Goal: Check status: Check status

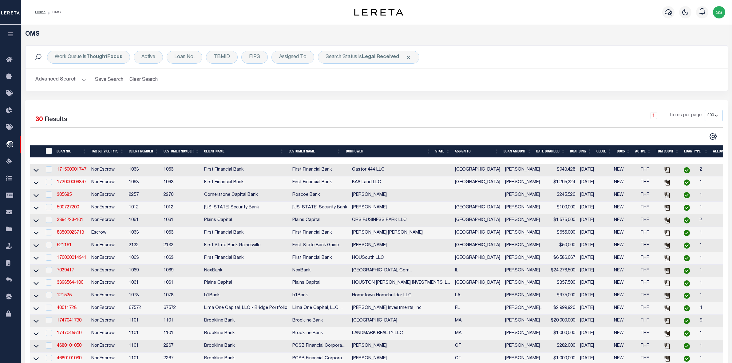
select select "200"
click at [650, 69] on div "Advanced Search Save Search Clear Search tblSearchTopScreen_dynamictable_____De…" at bounding box center [377, 80] width 702 height 22
click at [381, 56] on b "Legal Received" at bounding box center [380, 57] width 37 height 5
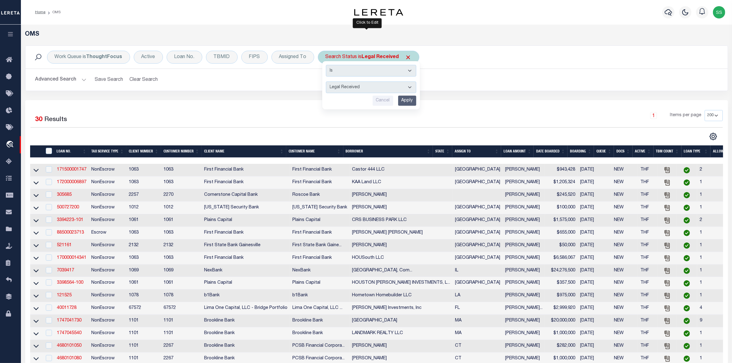
click at [372, 87] on select "Automated Search Bad Parcel Complete Duplicate Parcel High Dollar Reporting In …" at bounding box center [371, 87] width 90 height 12
select select "IP"
click at [326, 82] on select "Automated Search Bad Parcel Complete Duplicate Parcel High Dollar Reporting In …" at bounding box center [371, 87] width 90 height 12
click at [405, 102] on input "Apply" at bounding box center [407, 101] width 18 height 10
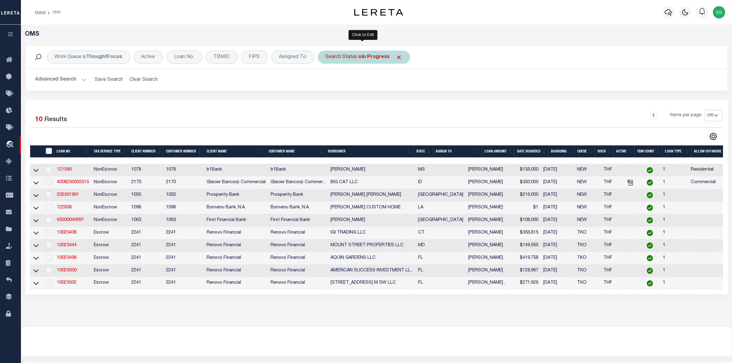
click at [367, 60] on b "In Progress" at bounding box center [376, 57] width 28 height 5
click at [358, 88] on select "Automated Search Bad Parcel Complete Duplicate Parcel High Dollar Reporting In …" at bounding box center [371, 87] width 90 height 12
select select "RD"
click at [326, 82] on select "Automated Search Bad Parcel Complete Duplicate Parcel High Dollar Reporting In …" at bounding box center [371, 87] width 90 height 12
click at [405, 102] on input "Apply" at bounding box center [407, 101] width 18 height 10
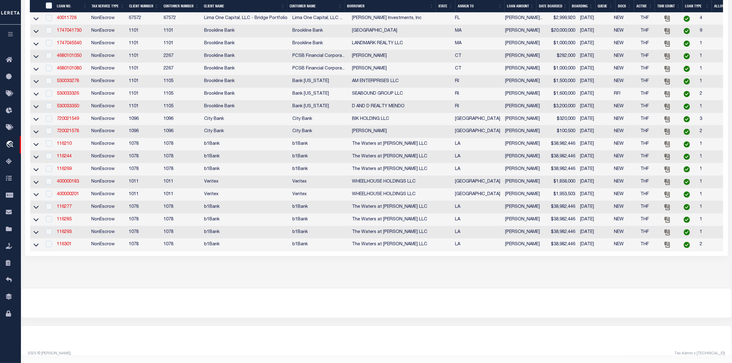
scroll to position [48, 0]
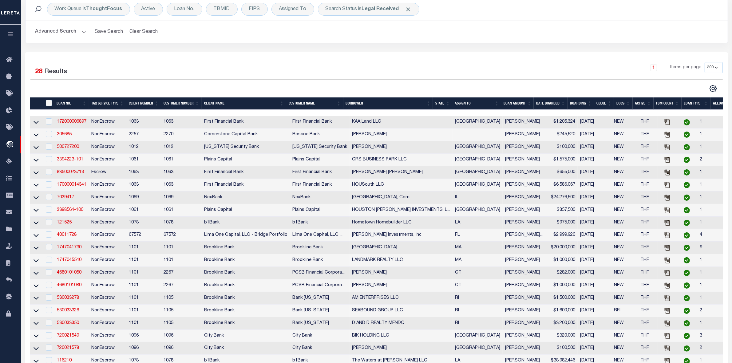
click at [661, 36] on h2 "Advanced Search Save Search Clear Search tblSearchTopScreen_dynamictable_____De…" at bounding box center [376, 32] width 692 height 12
click at [328, 342] on td "City Bank" at bounding box center [320, 336] width 60 height 13
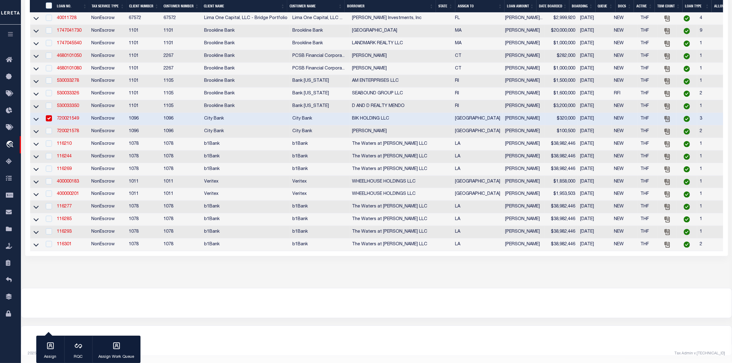
scroll to position [124, 0]
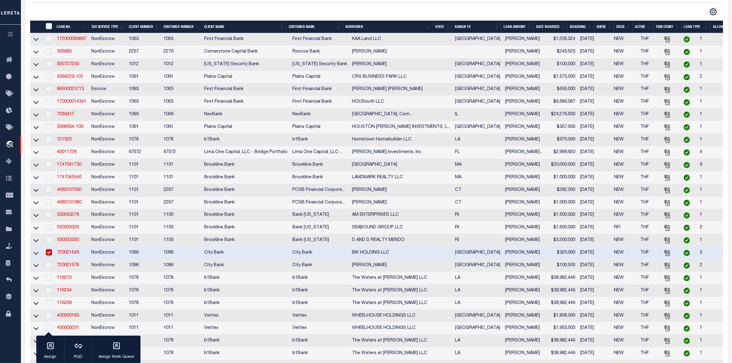
click at [46, 255] on input "checkbox" at bounding box center [49, 252] width 6 height 6
checkbox input "false"
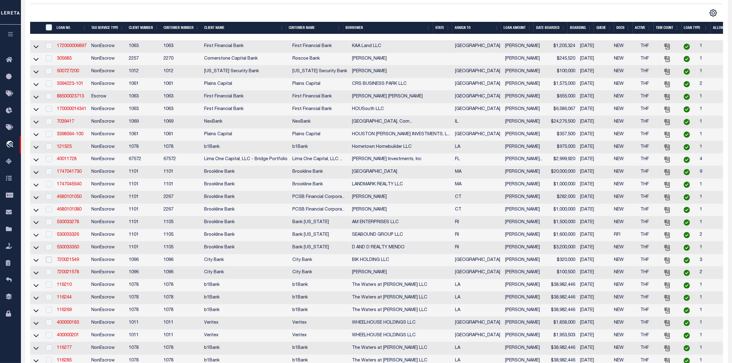
scroll to position [0, 0]
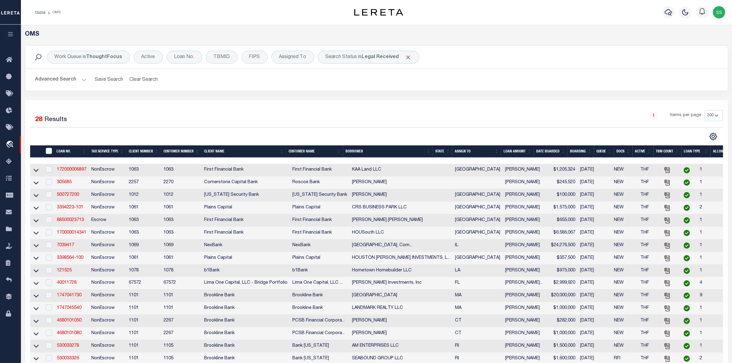
click at [447, 99] on div "Work Queue is ThoughtFocus Active Loan No. TBMID FIPS Assigned To Search Status…" at bounding box center [377, 72] width 712 height 55
click at [643, 83] on h2 "Advanced Search Save Search Clear Search tblSearchTopScreen_dynamictable_____De…" at bounding box center [376, 80] width 692 height 12
click at [373, 57] on b "Legal Received" at bounding box center [380, 57] width 37 height 5
select select "RD"
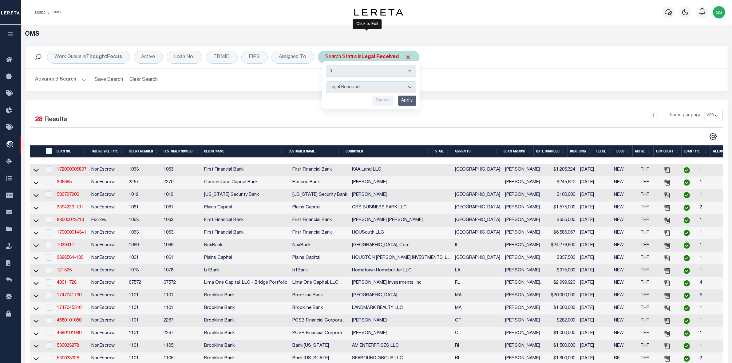
click at [351, 85] on select "Automated Search Bad Parcel Complete Duplicate Parcel High Dollar Reporting In …" at bounding box center [371, 87] width 90 height 12
click at [326, 82] on select "Automated Search Bad Parcel Complete Duplicate Parcel High Dollar Reporting In …" at bounding box center [371, 87] width 90 height 12
click at [403, 101] on input "Apply" at bounding box center [407, 101] width 18 height 10
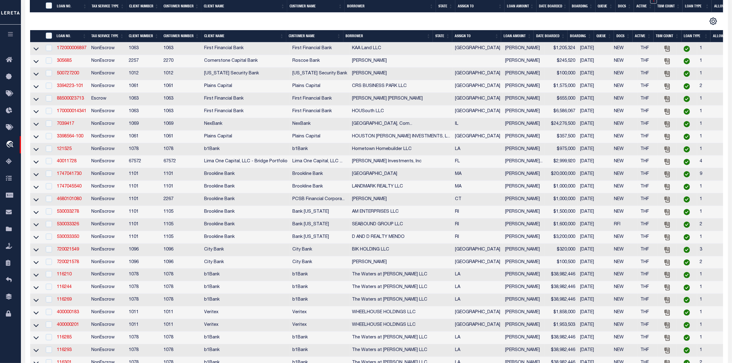
scroll to position [192, 0]
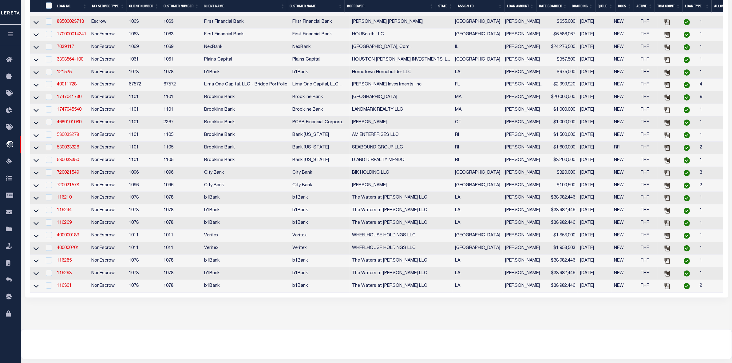
click at [65, 137] on link "530033278" at bounding box center [68, 135] width 22 height 4
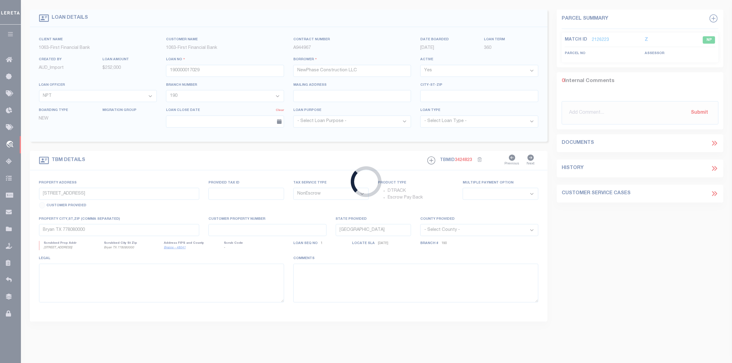
type input "530033278"
type input "AM ENTERPRISES LLC"
select select
select select "100"
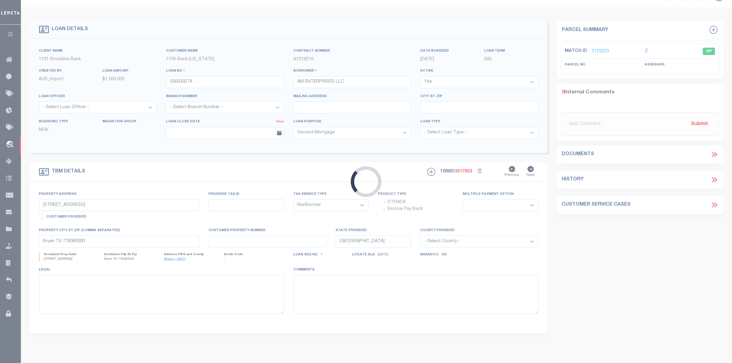
type input "[STREET_ADDRESS][PERSON_NAME]"
type input "[PHONE_NUMBER]"
type input "PROVIDENCE RI 02906"
type input "31197"
type input "RI"
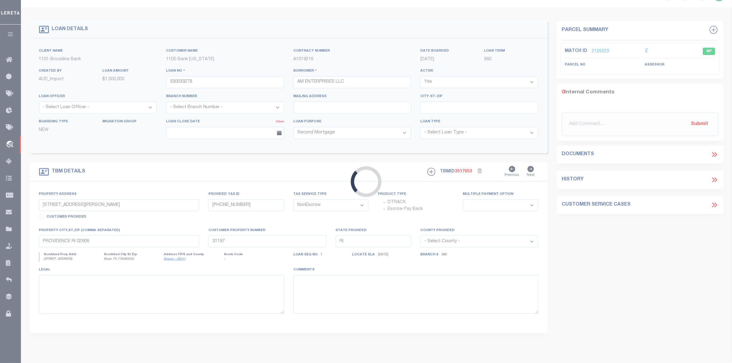
select select
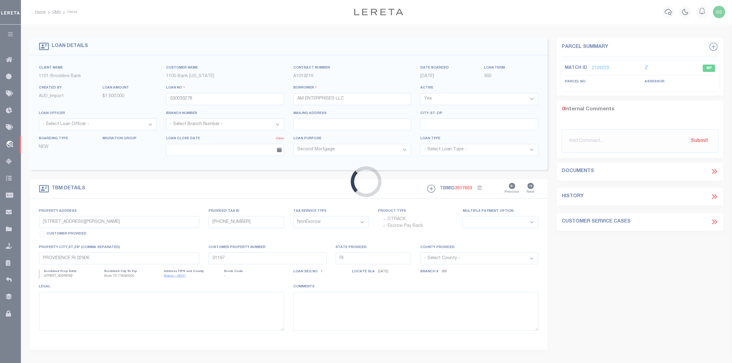
select select "3610"
select select "1754"
select select "4"
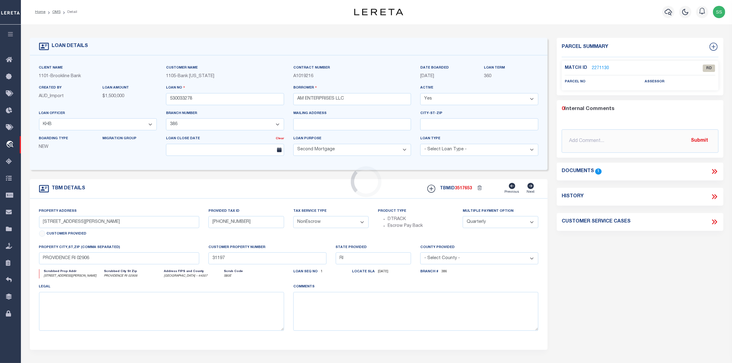
scroll to position [0, 0]
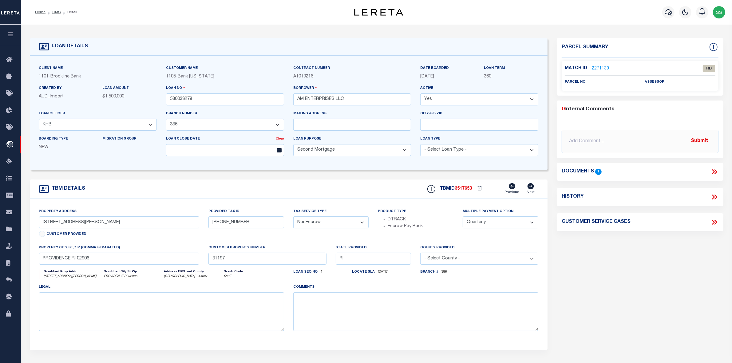
click at [716, 172] on icon at bounding box center [714, 172] width 8 height 8
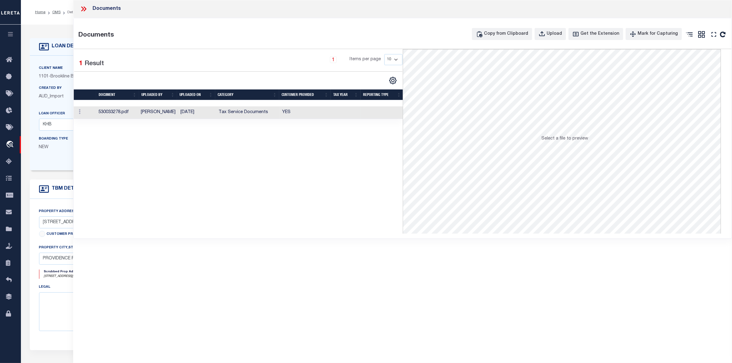
click at [149, 114] on td "[PERSON_NAME]" at bounding box center [158, 112] width 40 height 13
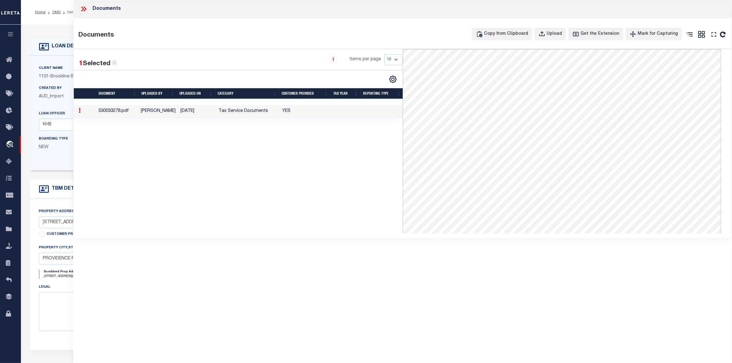
click at [115, 62] on icon at bounding box center [115, 63] width 6 height 6
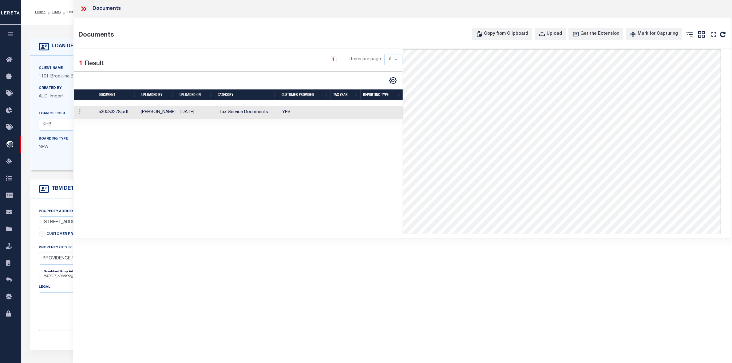
click at [85, 10] on icon at bounding box center [85, 8] width 3 height 5
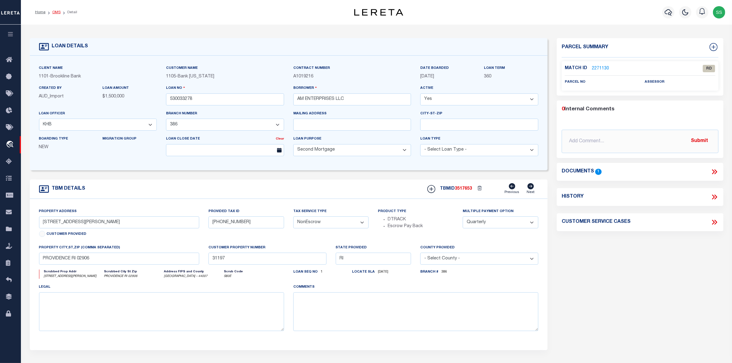
click at [55, 13] on link "OMS" at bounding box center [56, 12] width 8 height 4
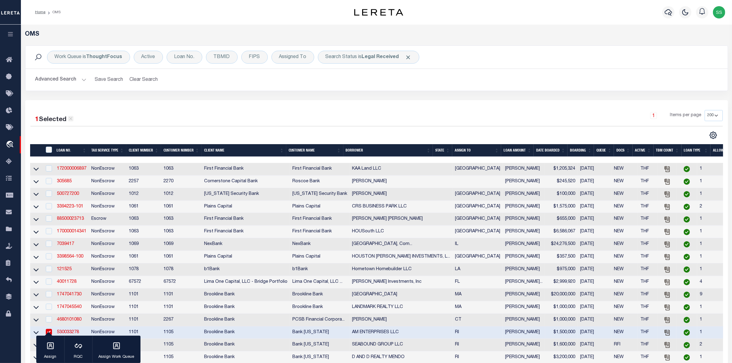
click at [69, 118] on icon at bounding box center [71, 119] width 6 height 6
checkbox input "false"
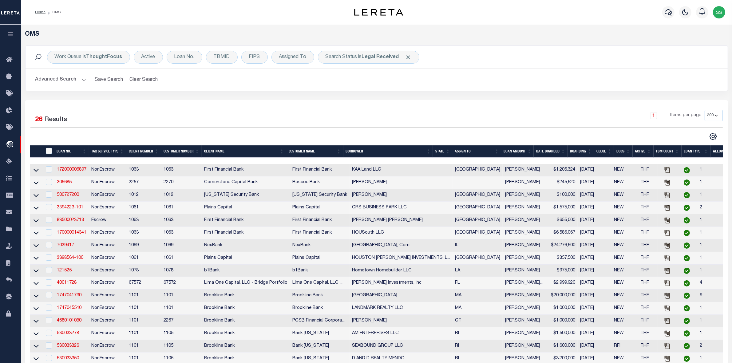
click at [636, 76] on h2 "Advanced Search Save Search Clear Search tblSearchTopScreen_dynamictable_____De…" at bounding box center [376, 80] width 692 height 12
click at [633, 93] on div "Work Queue is ThoughtFocus Active Loan No. TBMID FIPS Assigned To Search Status…" at bounding box center [377, 72] width 712 height 55
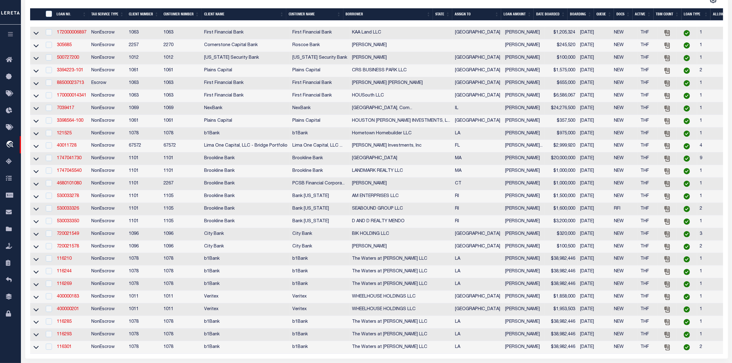
scroll to position [214, 0]
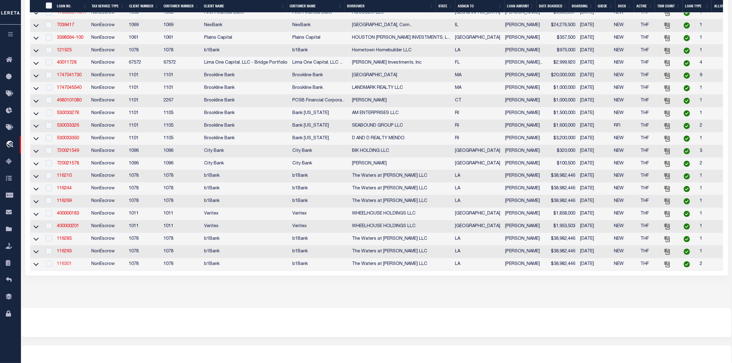
click at [68, 266] on link "116301" at bounding box center [64, 264] width 15 height 4
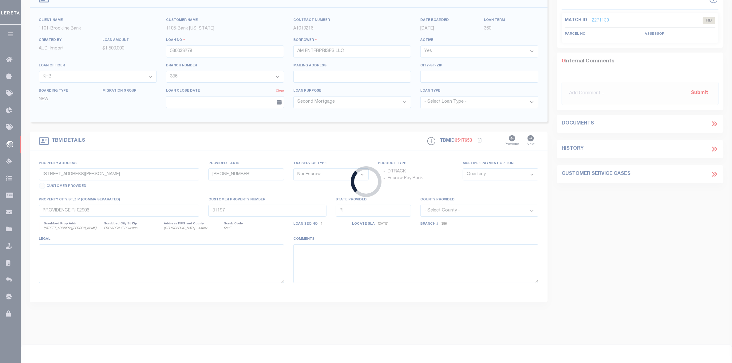
type input "116301"
type input "The Waters at [PERSON_NAME] LLC"
select select
type input "[DATE]"
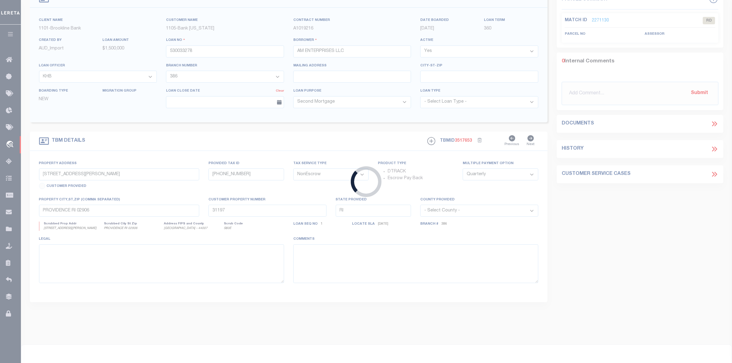
select select
select select "10"
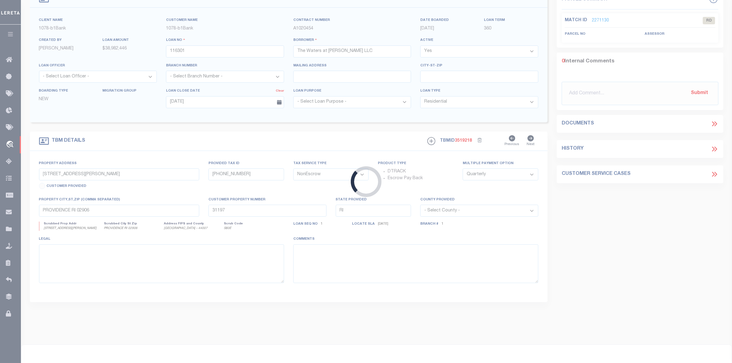
scroll to position [8, 0]
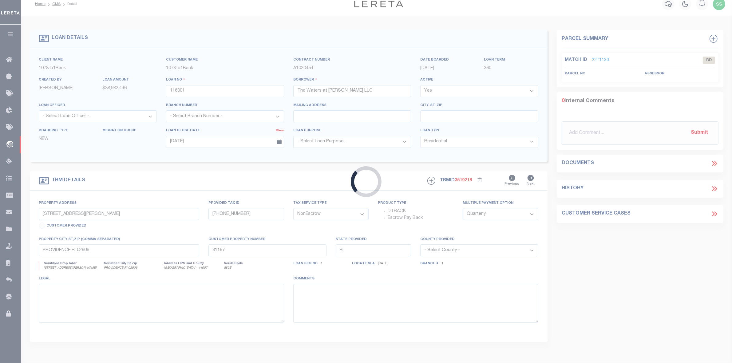
type input "[GEOGRAPHIC_DATA] 10"
select select
type input "[PERSON_NAME] LA 70737"
type input "20037493"
type input "LA"
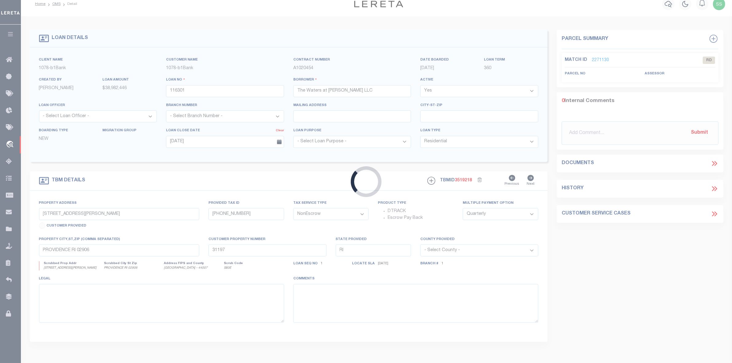
type textarea "A certain parcel or tract of land designated as Lot C-5-A-1, being located in S…"
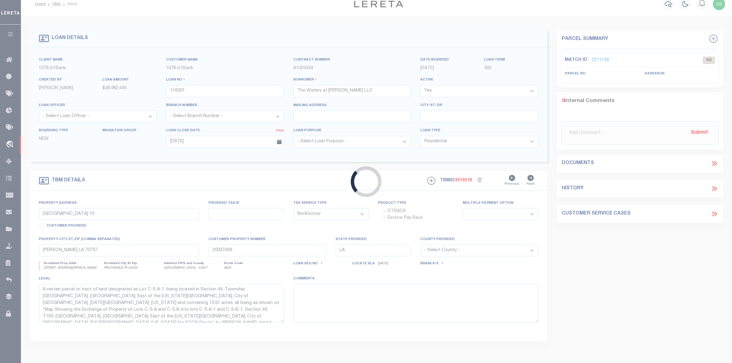
select select "10177"
select select "467"
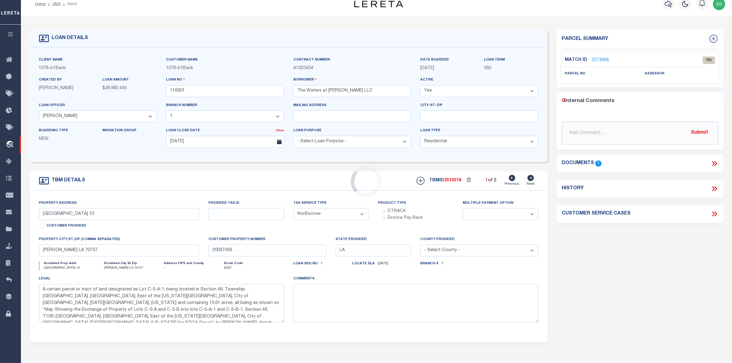
scroll to position [0, 0]
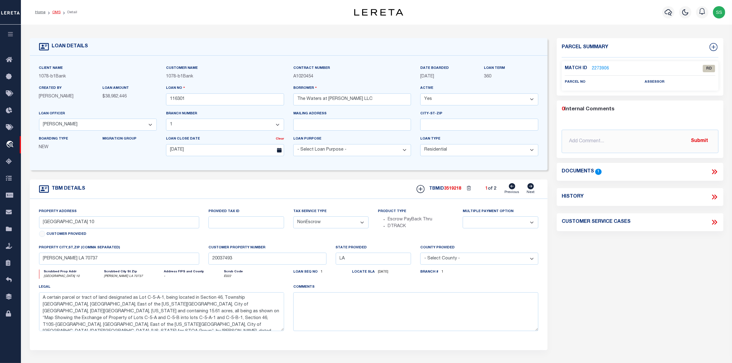
click at [55, 12] on link "OMS" at bounding box center [56, 12] width 8 height 4
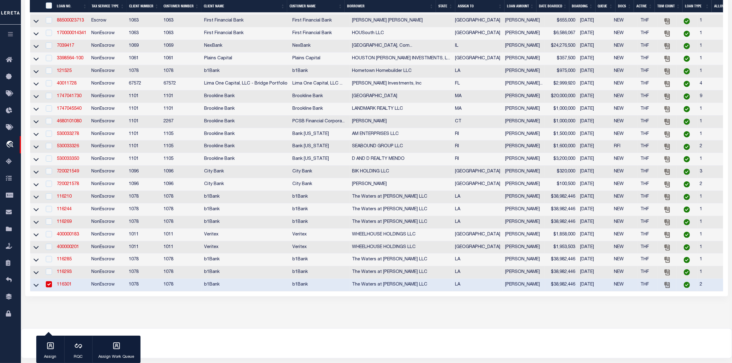
scroll to position [251, 0]
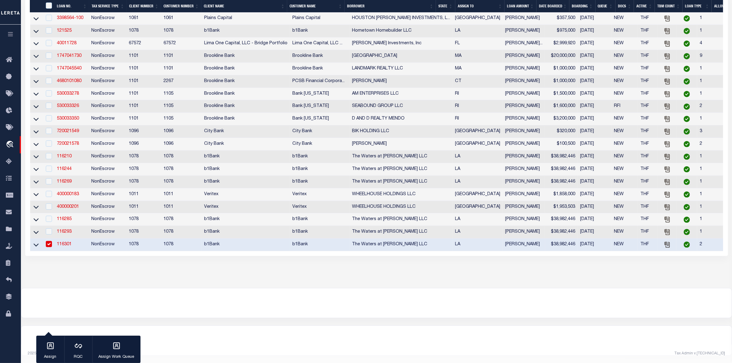
click at [46, 241] on input "checkbox" at bounding box center [49, 244] width 6 height 6
checkbox input "false"
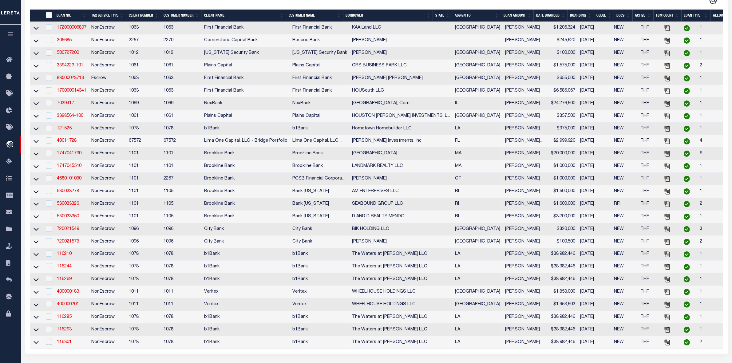
scroll to position [0, 0]
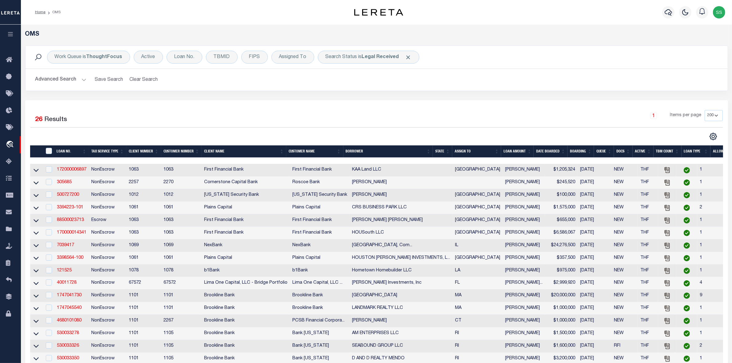
drag, startPoint x: 484, startPoint y: 94, endPoint x: 546, endPoint y: 110, distance: 63.6
click at [484, 94] on div "Work Queue is ThoughtFocus Active Loan No. TBMID FIPS Assigned To Search Status…" at bounding box center [377, 72] width 712 height 55
